Goal: Information Seeking & Learning: Find specific page/section

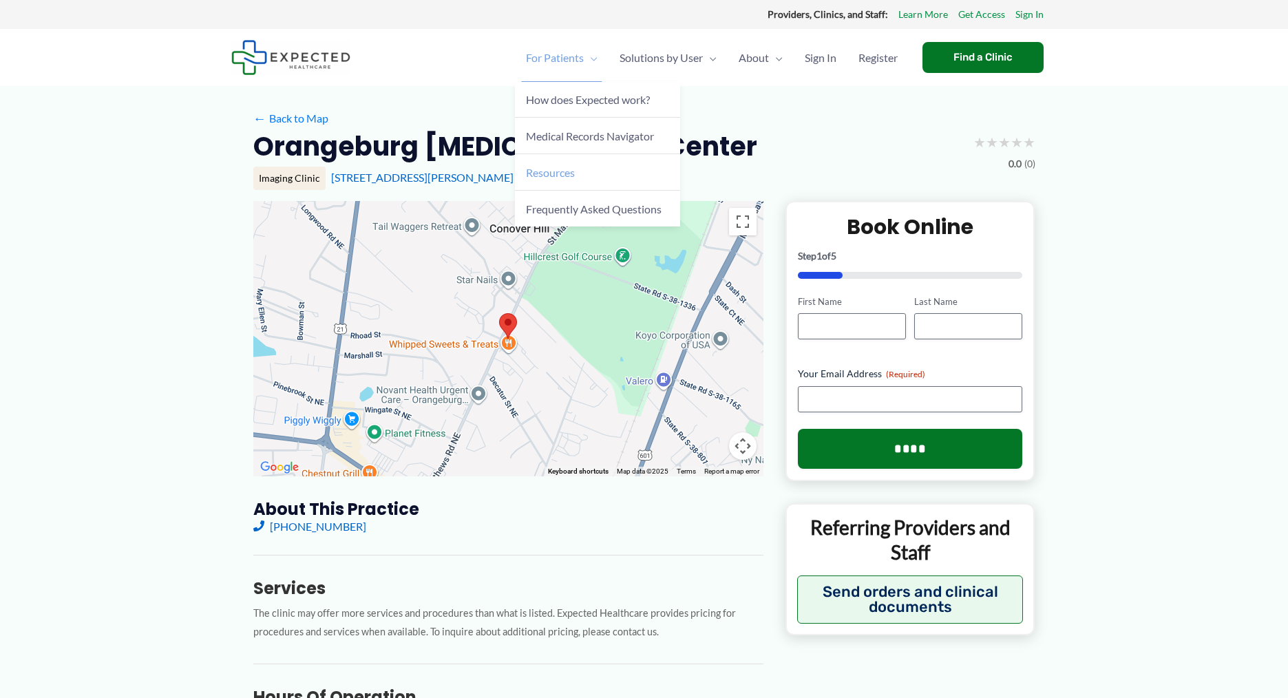
click at [562, 178] on span "Resources" at bounding box center [550, 172] width 49 height 13
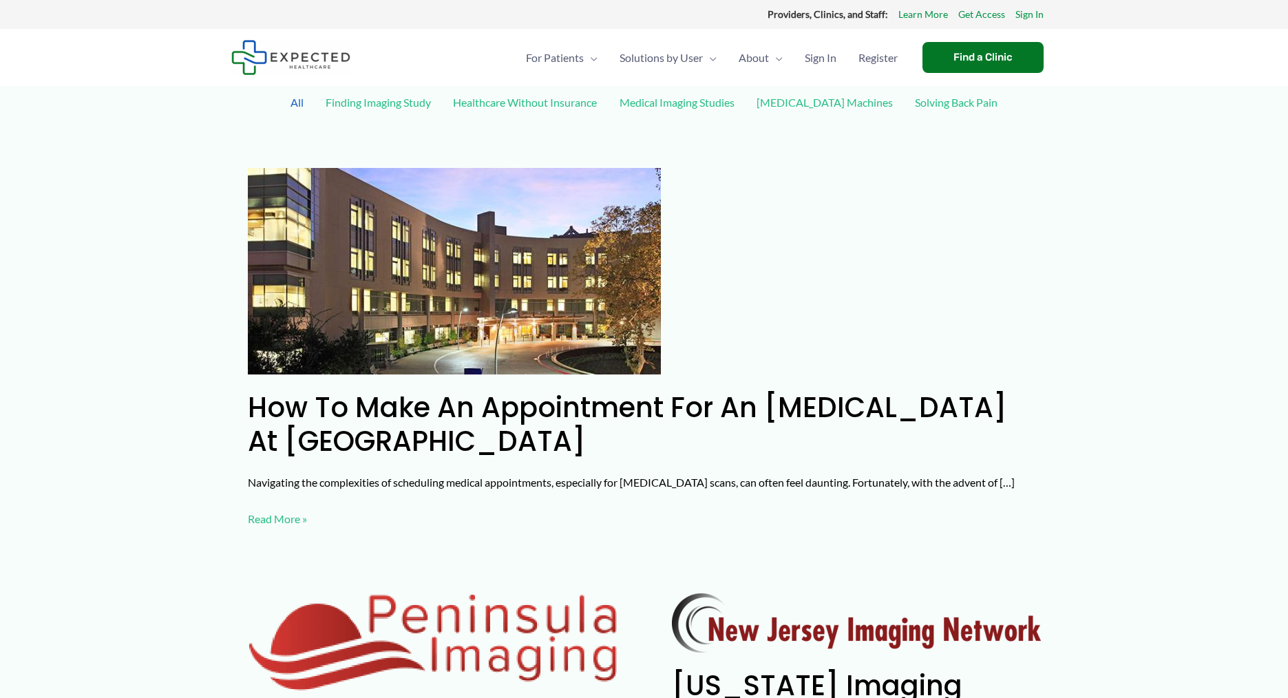
click at [393, 103] on link "Finding Imaging Study" at bounding box center [378, 102] width 119 height 24
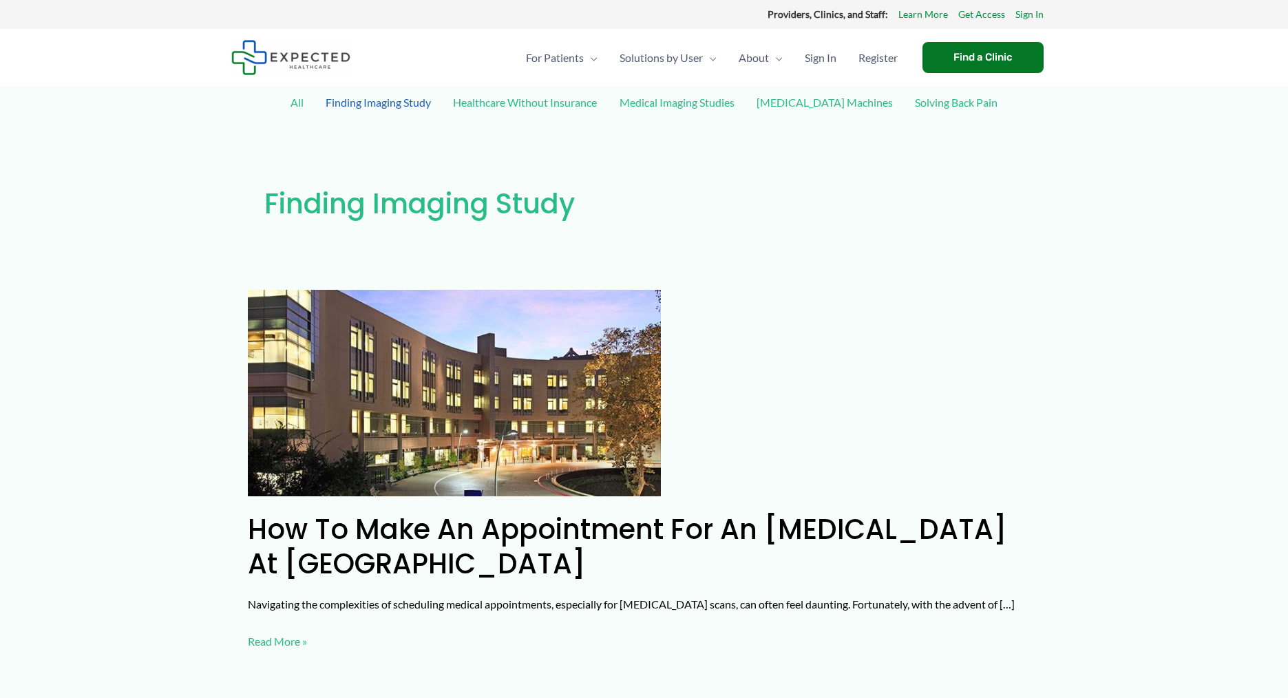
click at [549, 109] on link "Healthcare Without Insurance" at bounding box center [525, 102] width 158 height 24
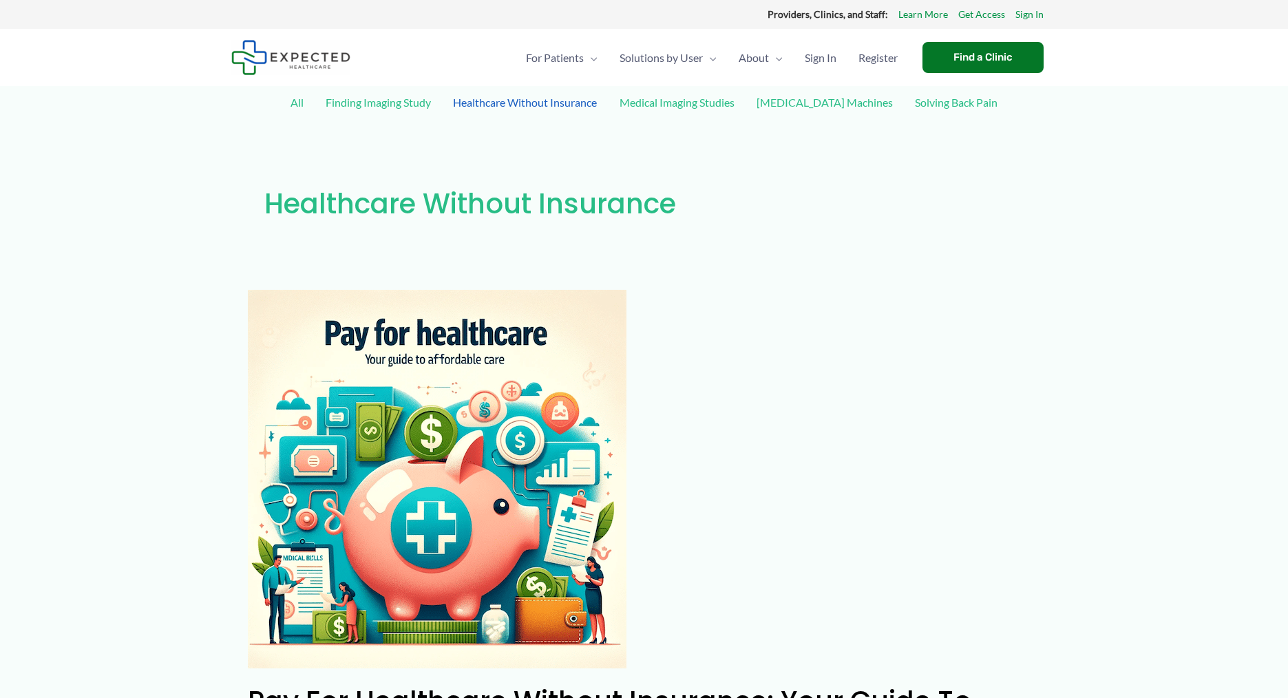
click at [310, 103] on link "All" at bounding box center [297, 102] width 27 height 24
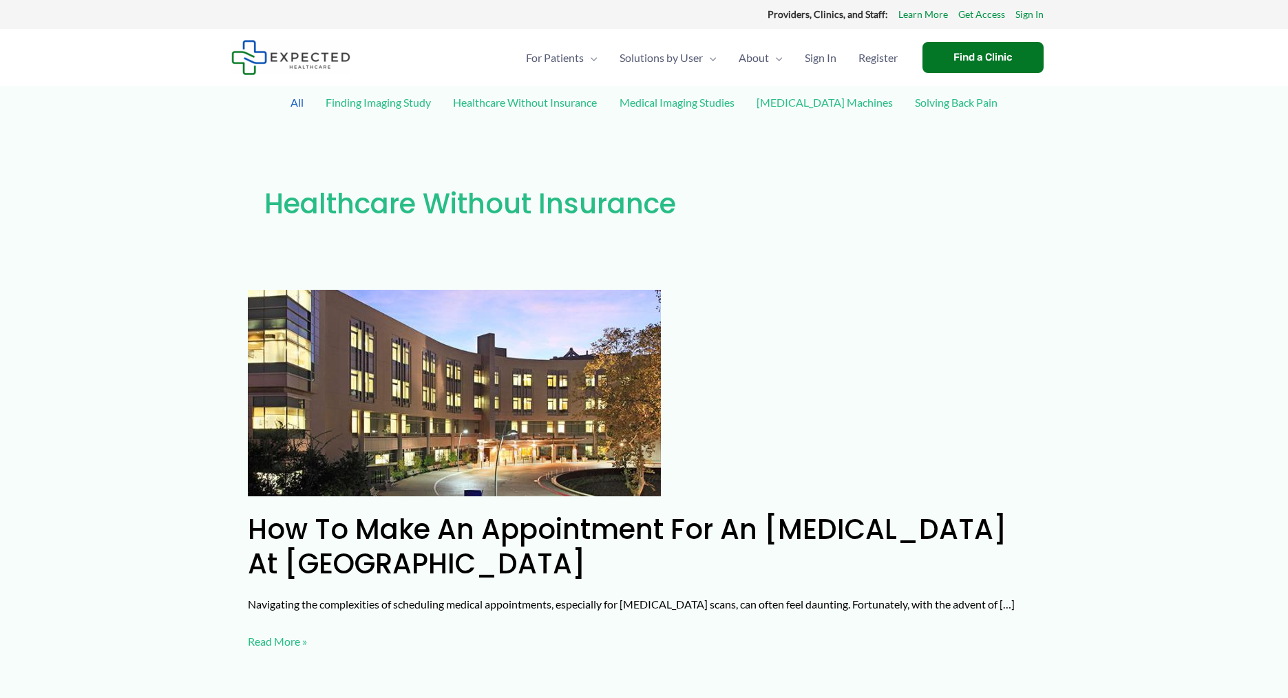
click at [729, 106] on link "Medical Imaging Studies" at bounding box center [677, 102] width 129 height 24
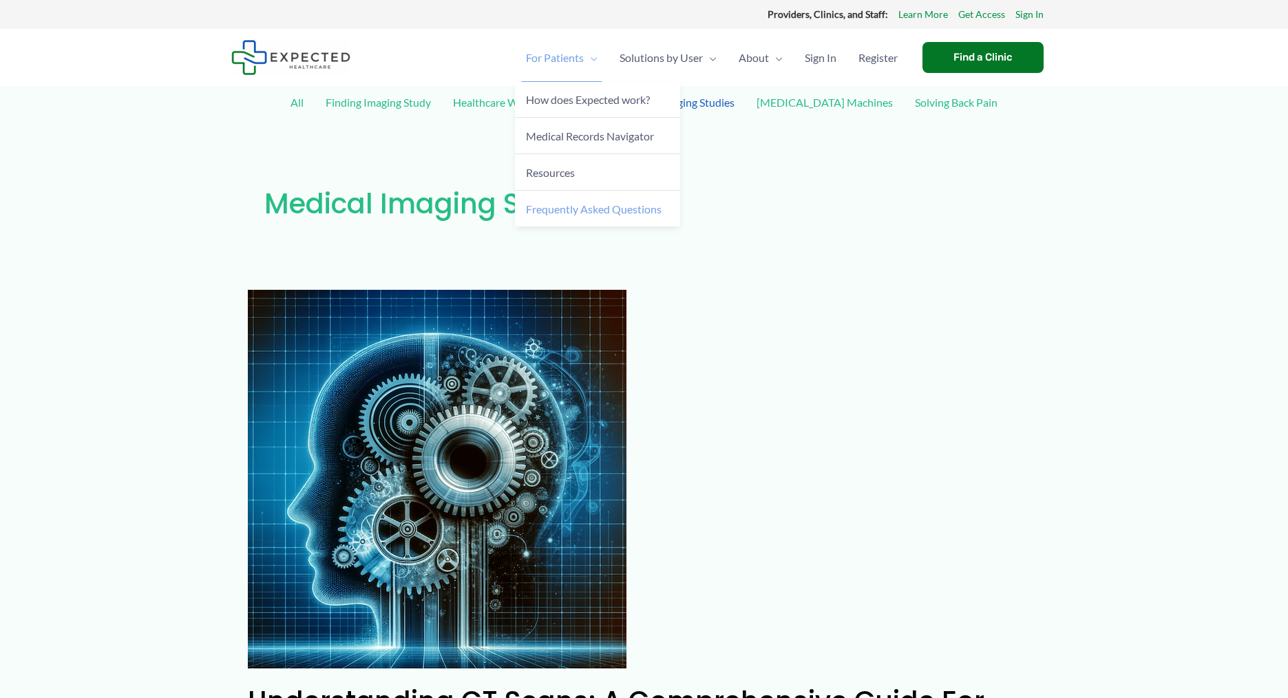
click at [586, 206] on span "Frequently Asked Questions" at bounding box center [594, 208] width 136 height 13
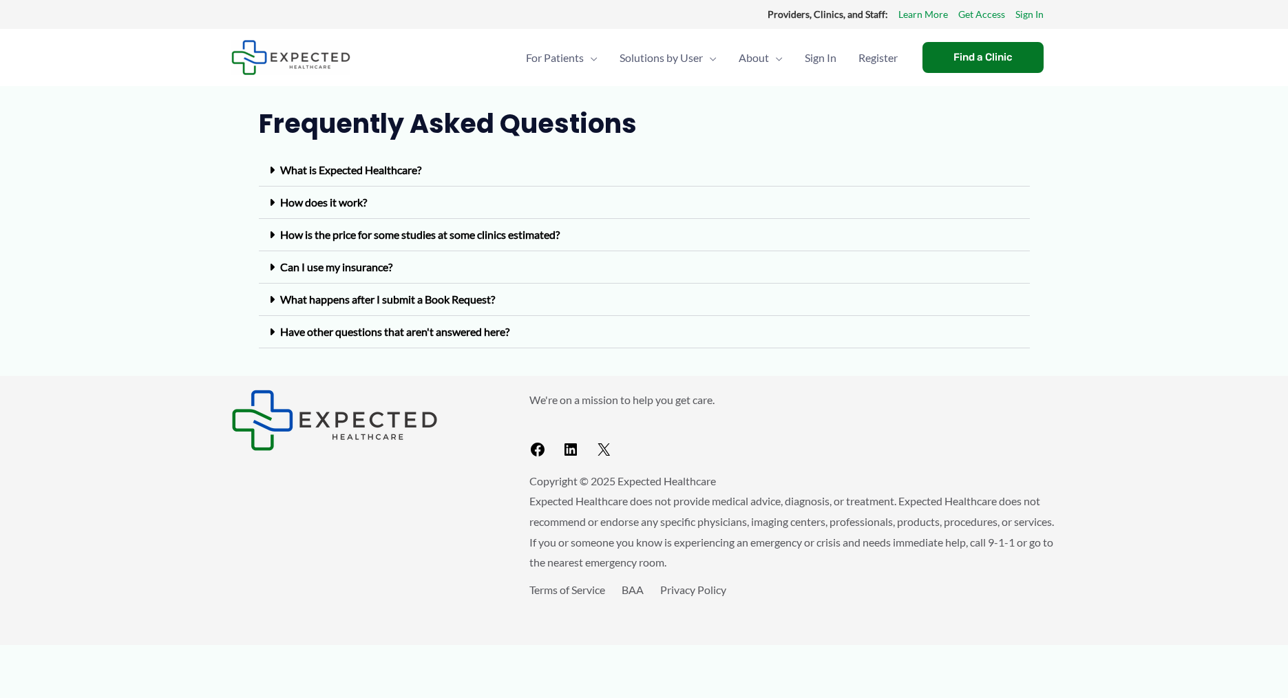
click at [328, 269] on link "Can I use my insurance?" at bounding box center [336, 266] width 112 height 13
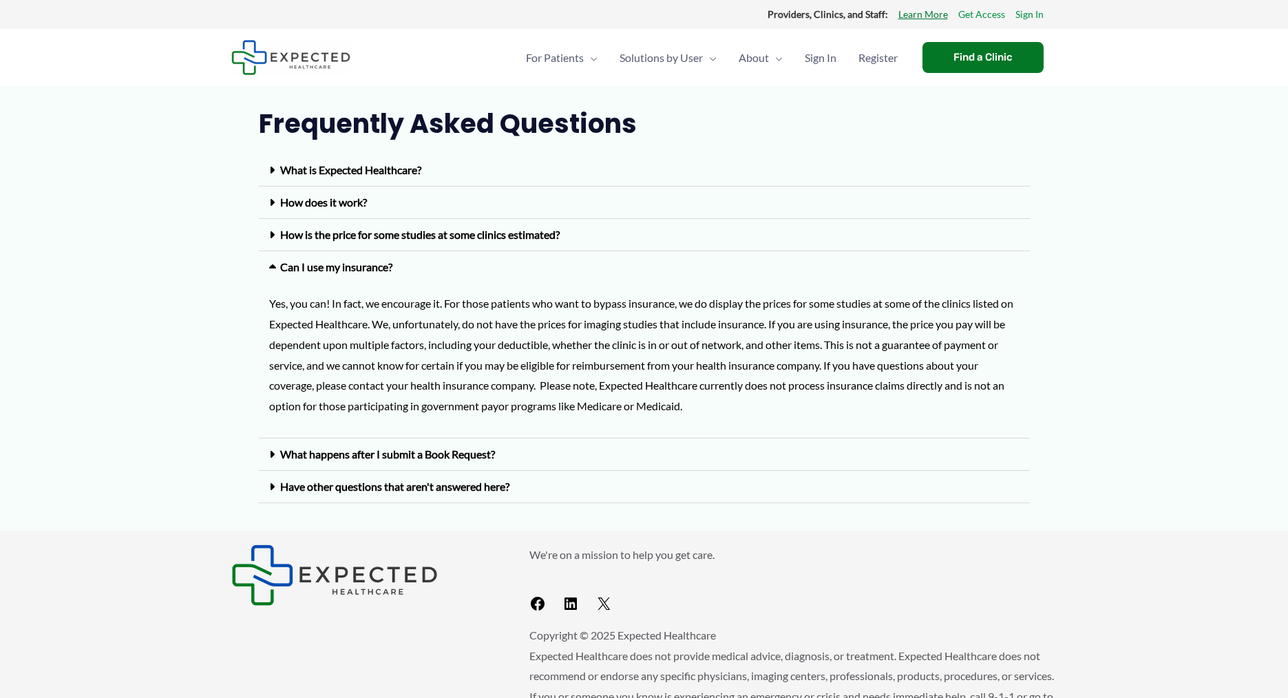
click at [929, 13] on link "Learn More" at bounding box center [923, 15] width 50 height 18
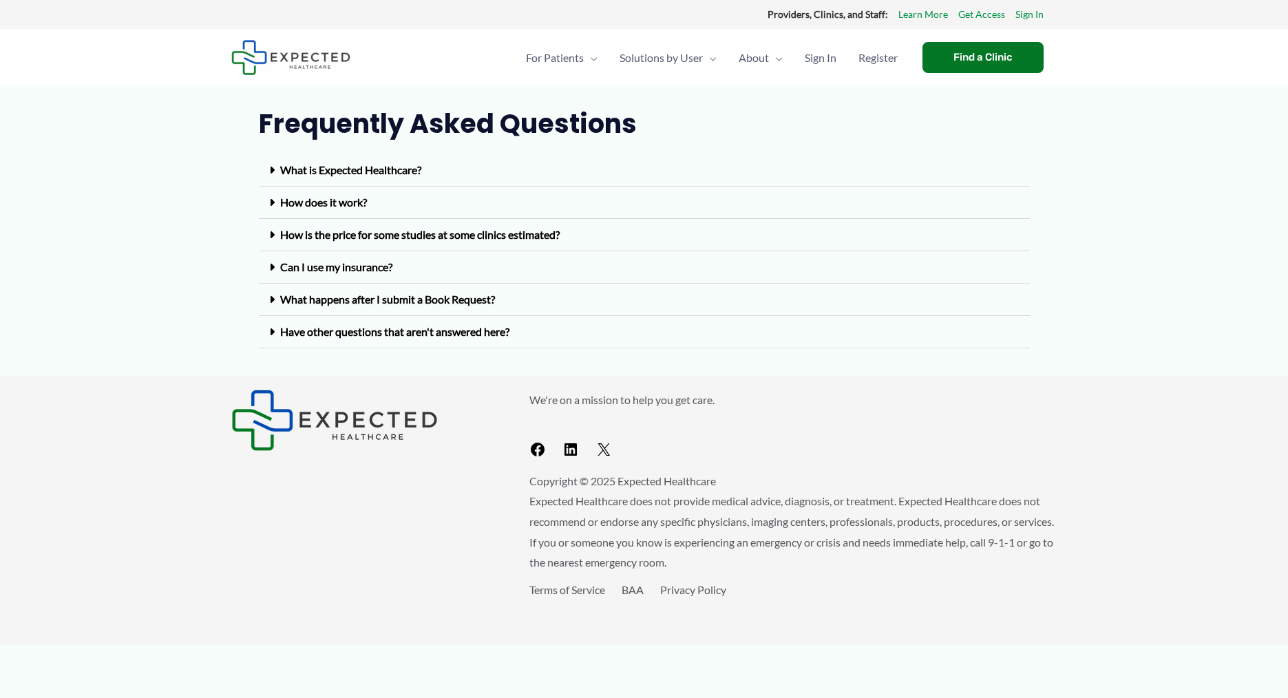
click at [261, 65] on img at bounding box center [290, 57] width 119 height 35
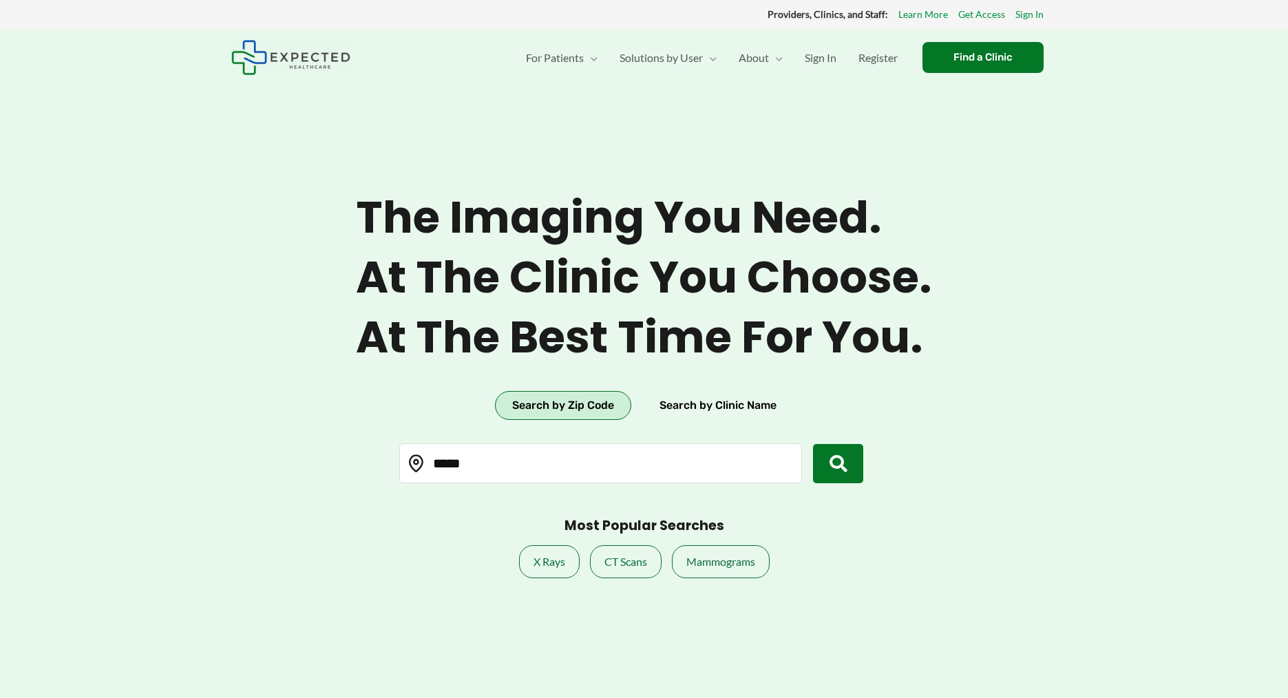
click at [468, 472] on input "*****" at bounding box center [600, 463] width 403 height 40
type input "*****"
click at [847, 471] on icon "submit" at bounding box center [839, 464] width 18 height 18
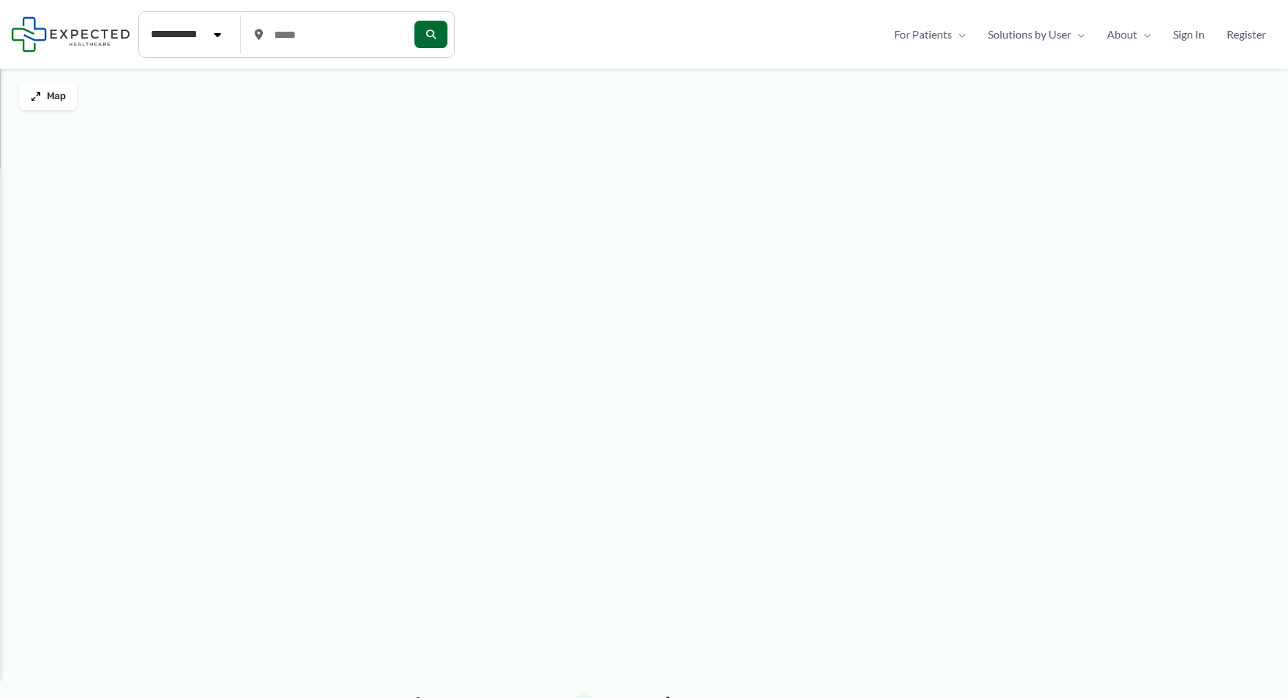
type input "*****"
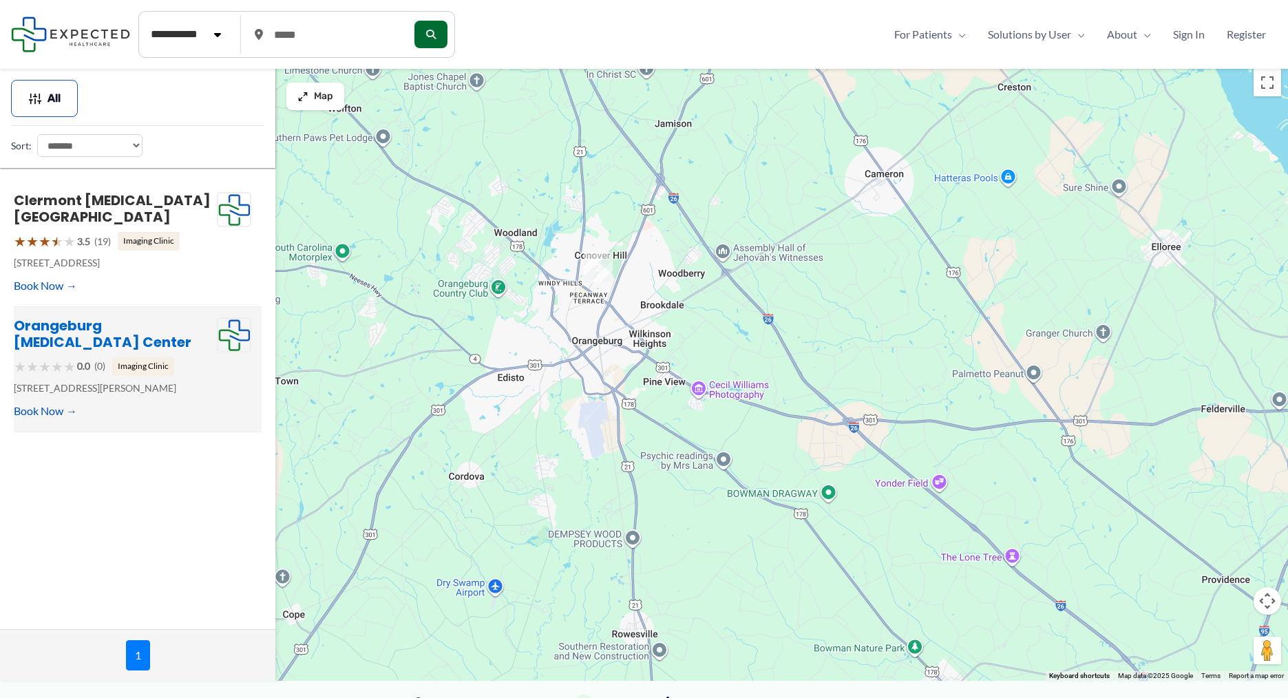
click at [109, 346] on link "Orangeburg [MEDICAL_DATA] Center" at bounding box center [103, 334] width 178 height 36
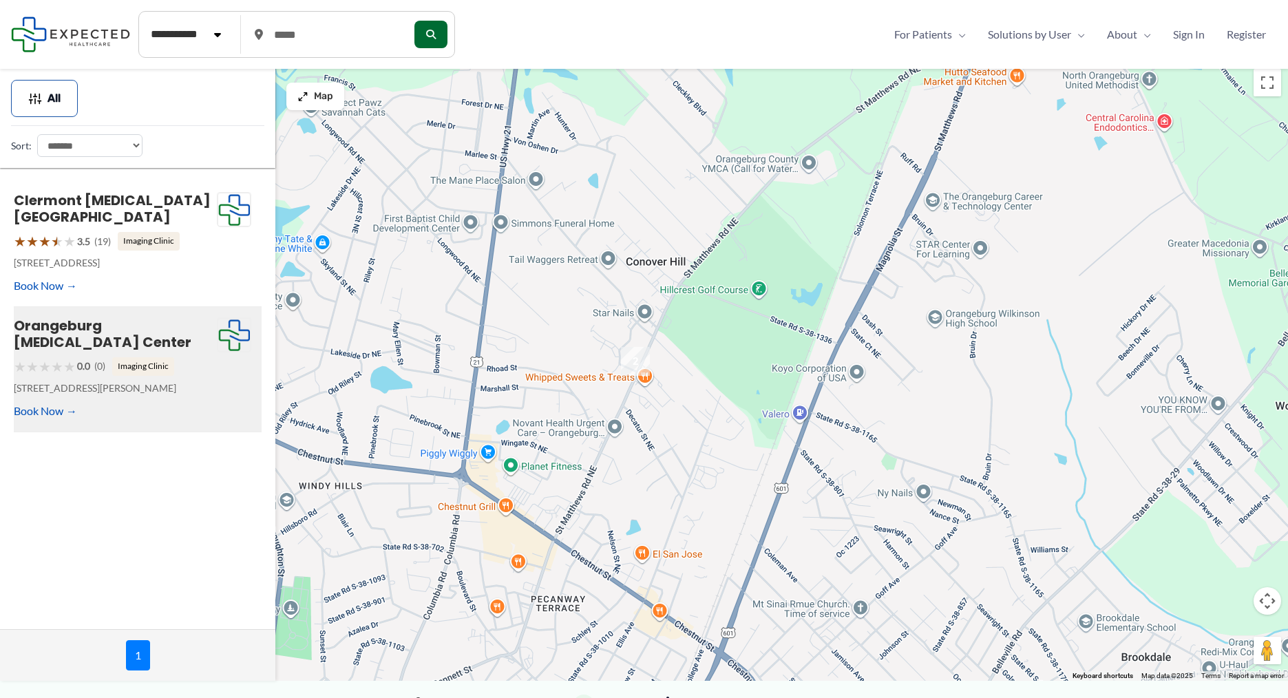
click at [87, 45] on img at bounding box center [70, 34] width 119 height 35
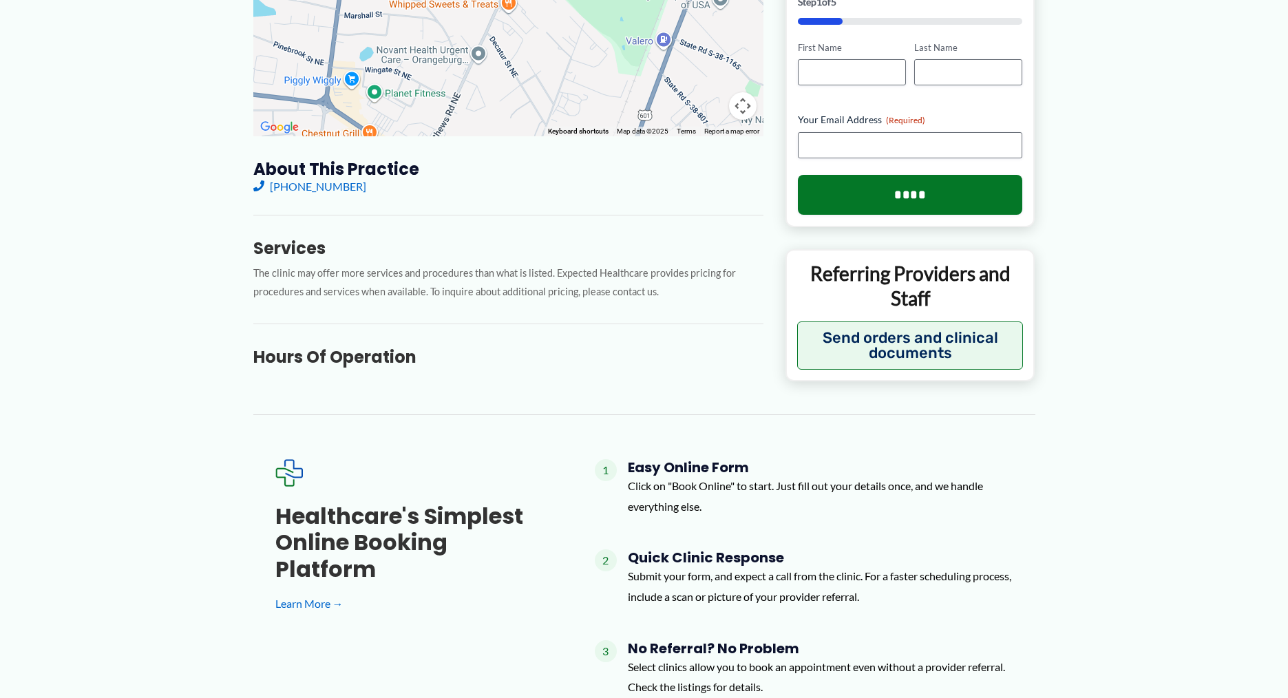
scroll to position [40, 0]
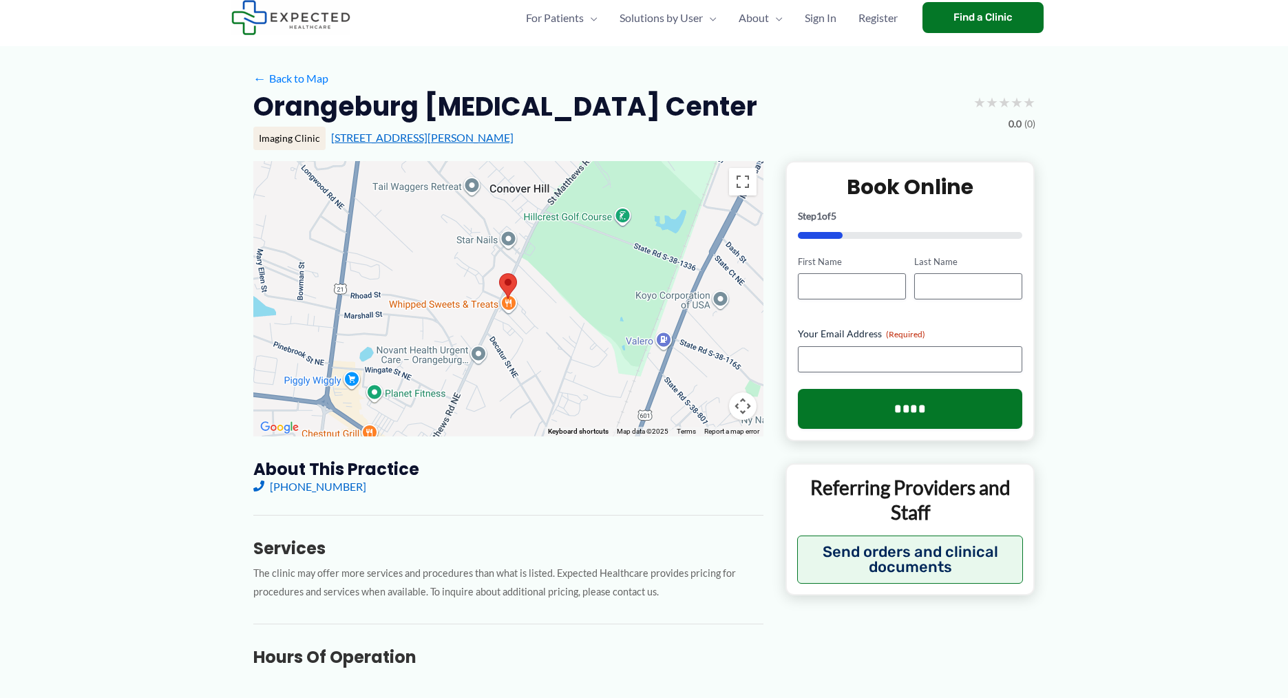
click at [426, 138] on link "[STREET_ADDRESS][PERSON_NAME]" at bounding box center [422, 137] width 182 height 13
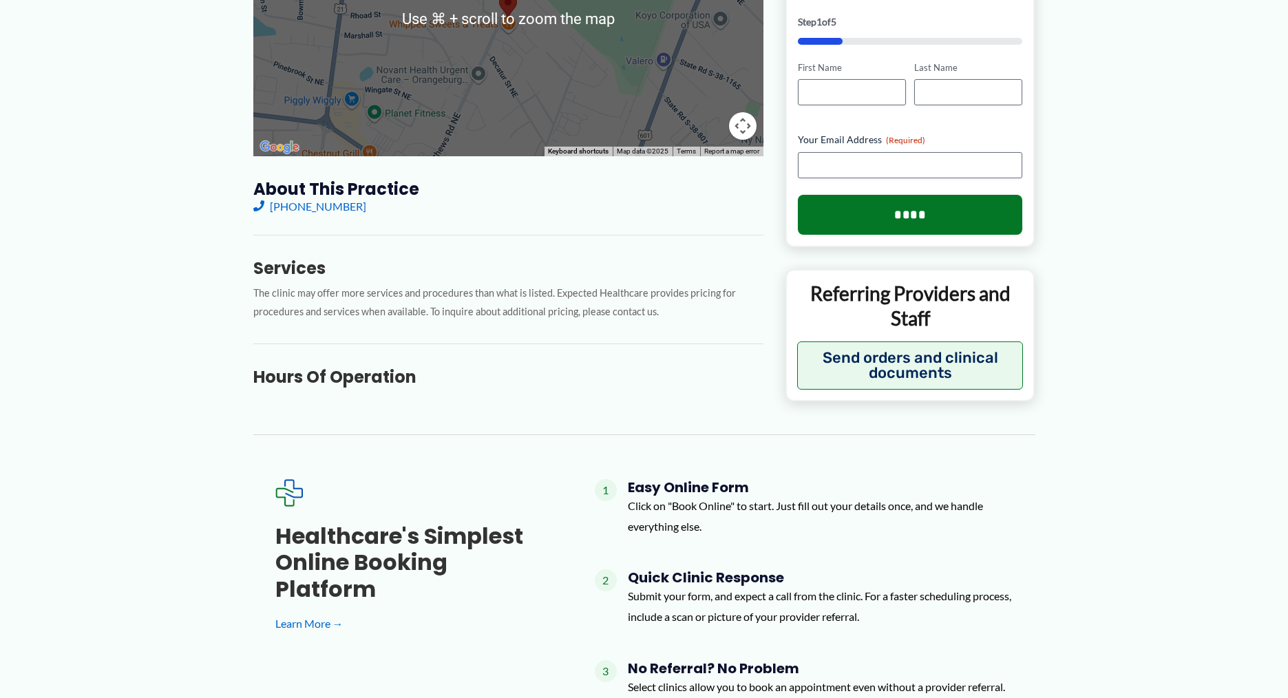
scroll to position [347, 0]
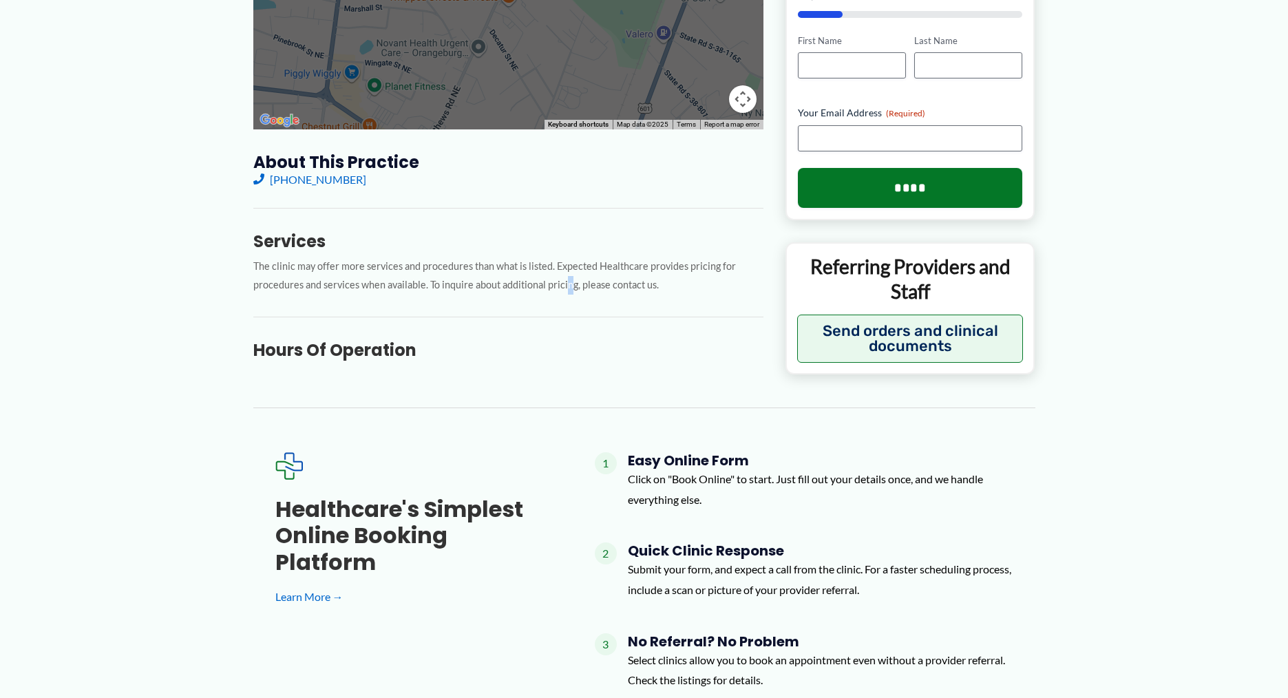
click at [563, 284] on p "The clinic may offer more services and procedures than what is listed. Expected…" at bounding box center [508, 275] width 510 height 37
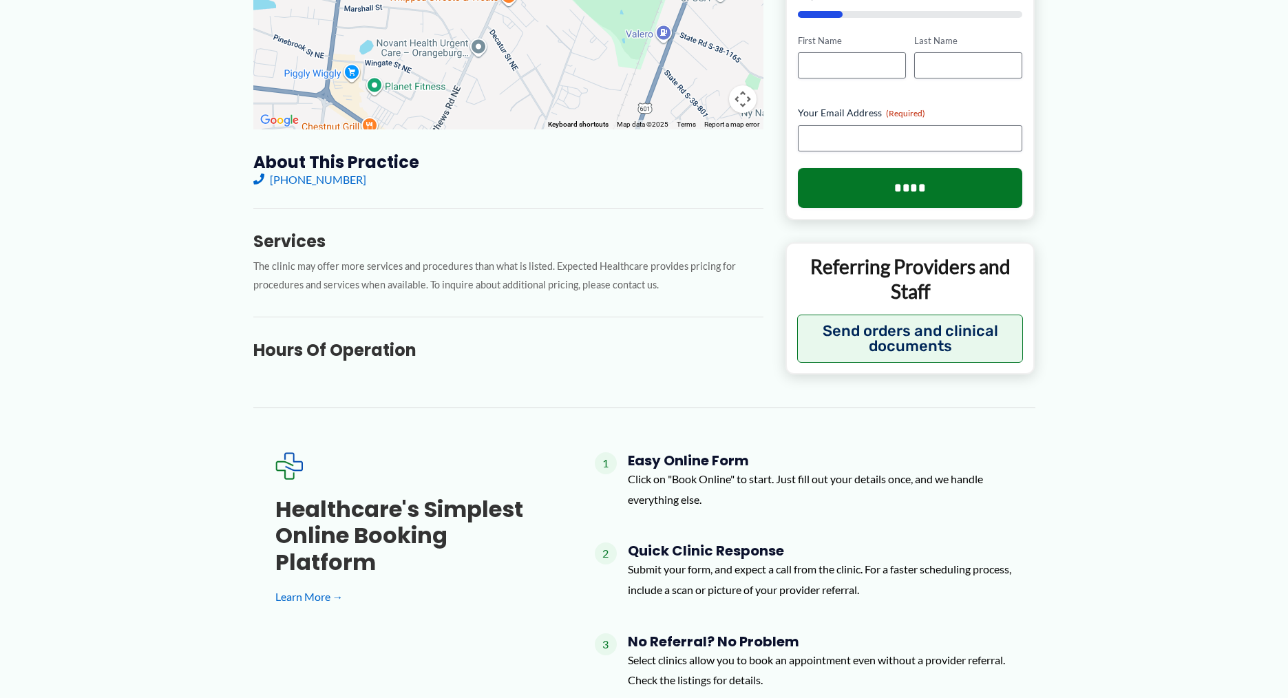
click at [312, 245] on h3 "Services" at bounding box center [508, 241] width 510 height 21
click at [363, 244] on h3 "Services" at bounding box center [508, 241] width 510 height 21
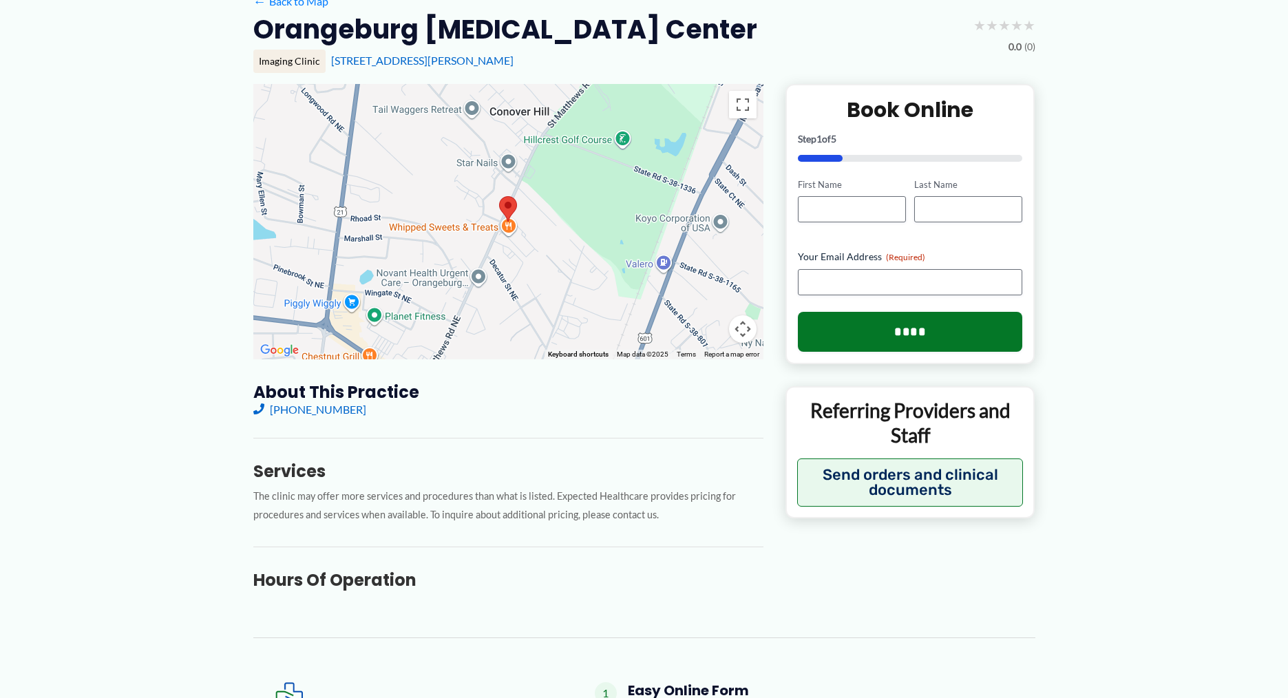
scroll to position [0, 0]
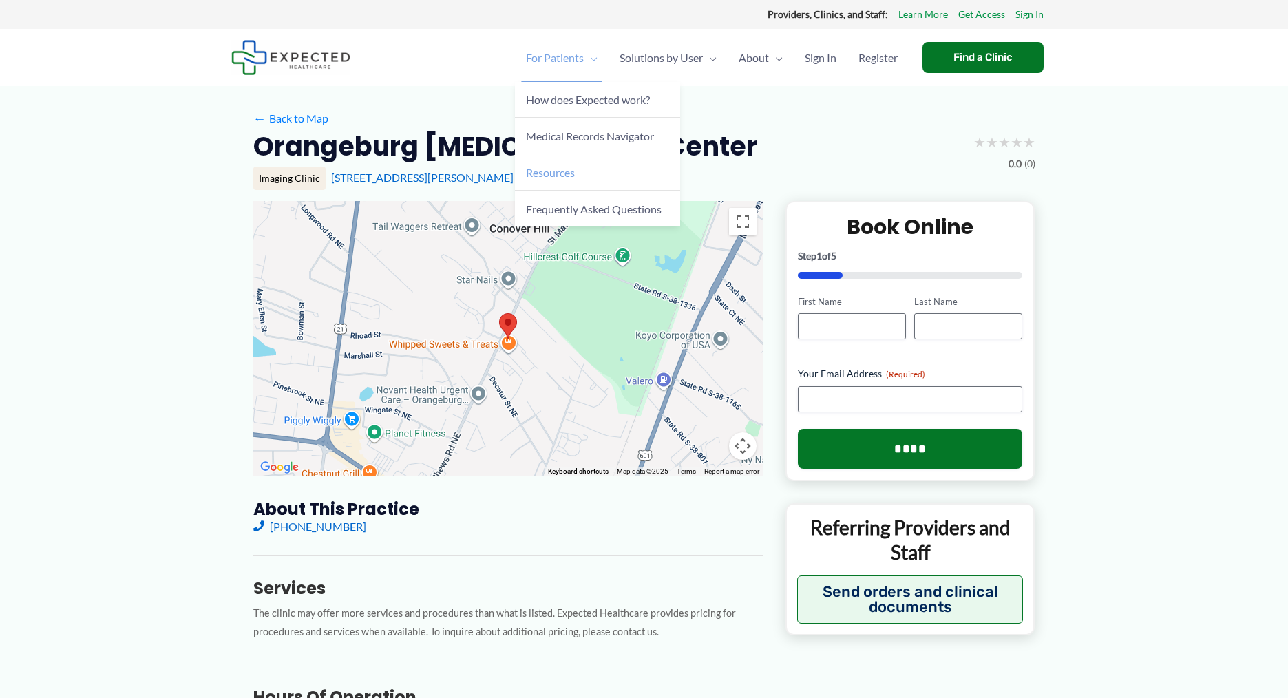
click at [573, 171] on span "Resources" at bounding box center [550, 172] width 49 height 13
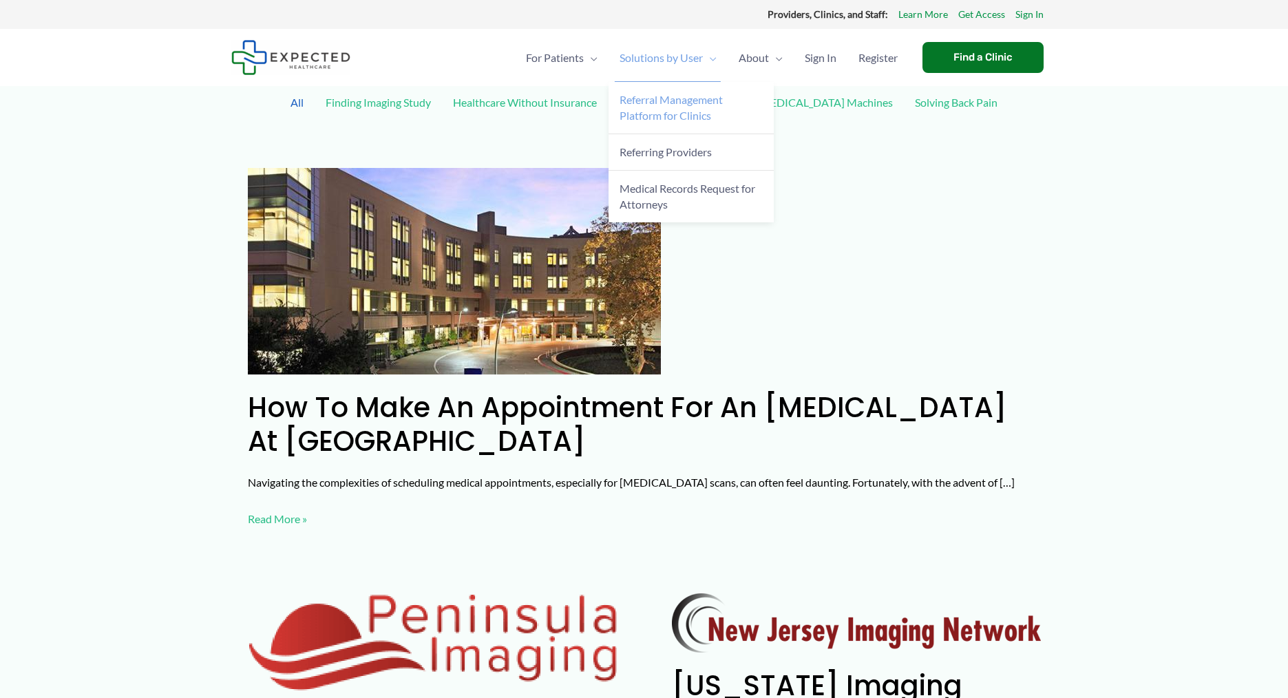
click at [691, 104] on span "Referral Management Platform for Clinics" at bounding box center [671, 107] width 103 height 29
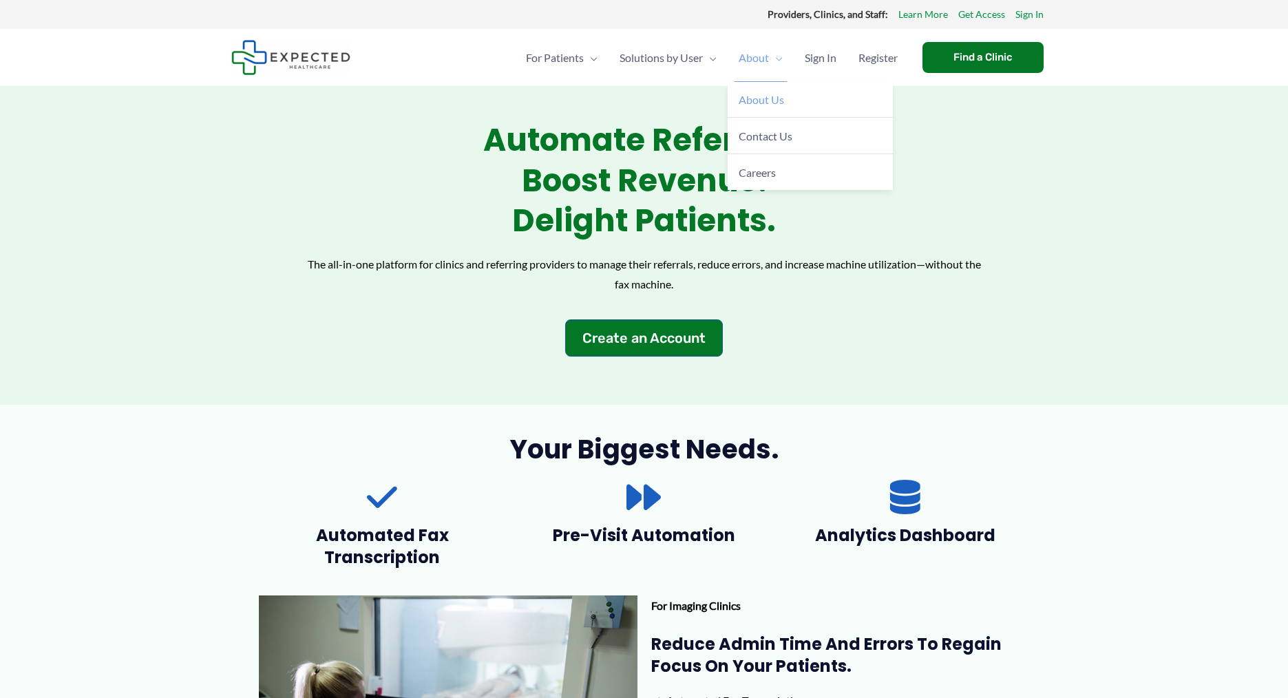
click at [760, 105] on span "About Us" at bounding box center [761, 99] width 45 height 13
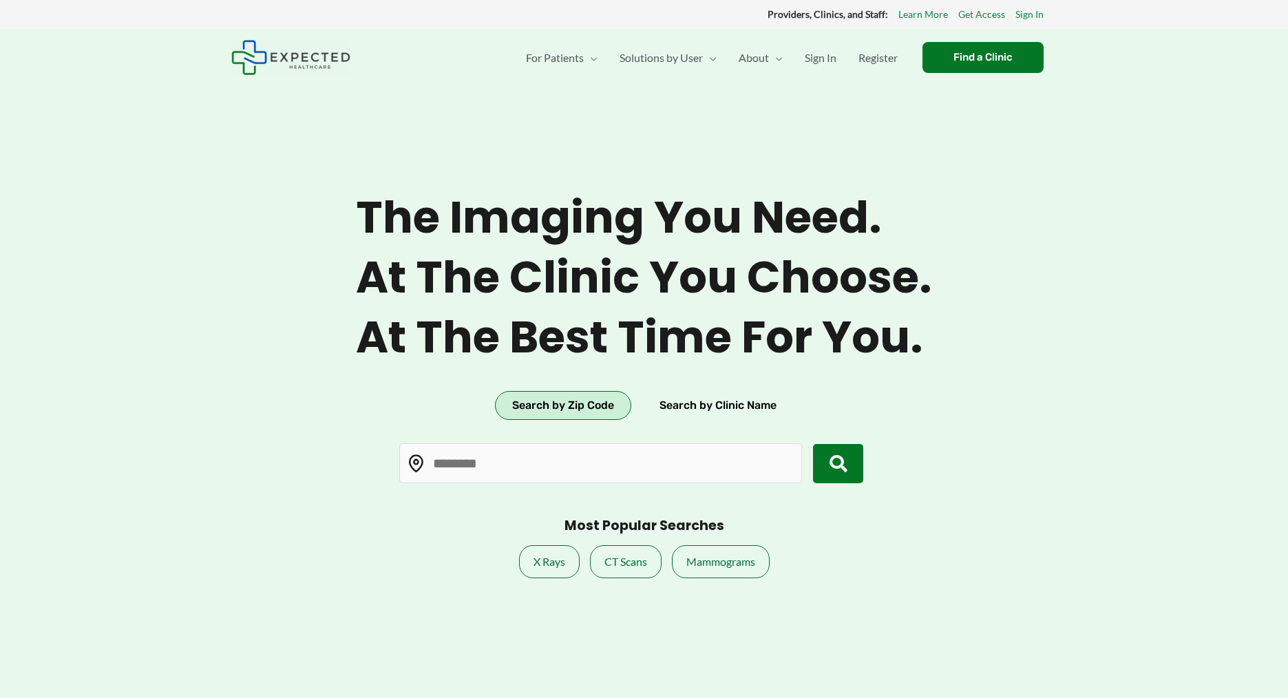
type input "*****"
